Goal: Use online tool/utility: Utilize a website feature to perform a specific function

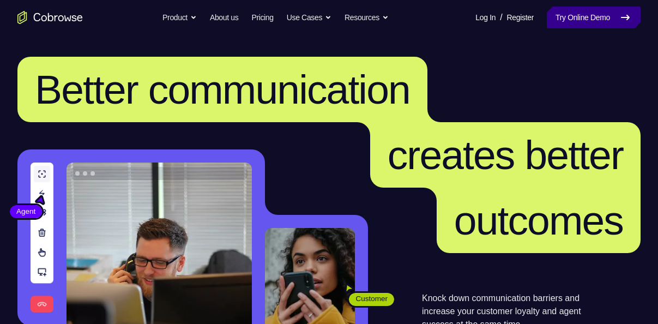
click at [589, 11] on link "Try Online Demo" at bounding box center [594, 18] width 94 height 22
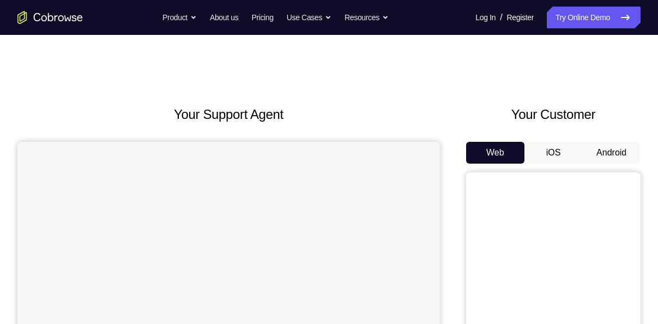
click at [608, 153] on button "Android" at bounding box center [611, 153] width 58 height 22
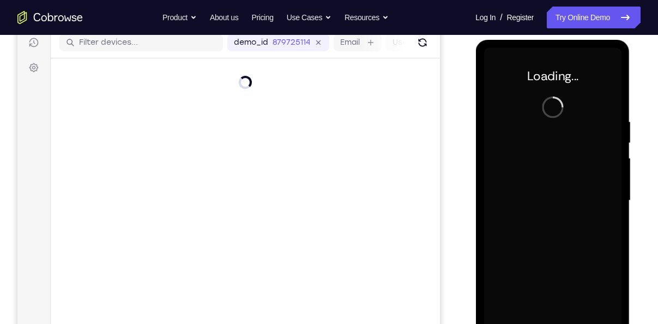
scroll to position [142, 0]
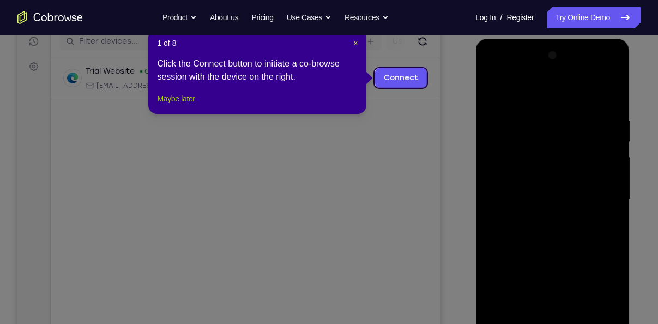
click at [188, 105] on button "Maybe later" at bounding box center [176, 98] width 38 height 13
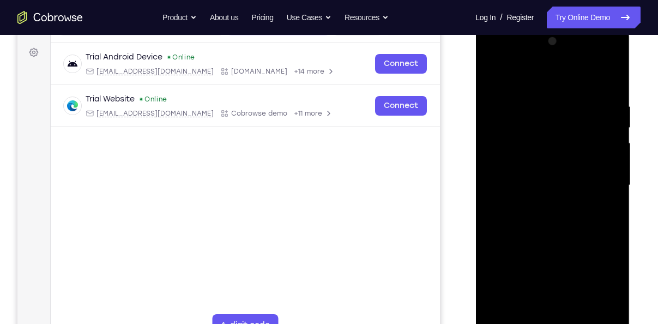
scroll to position [178, 0]
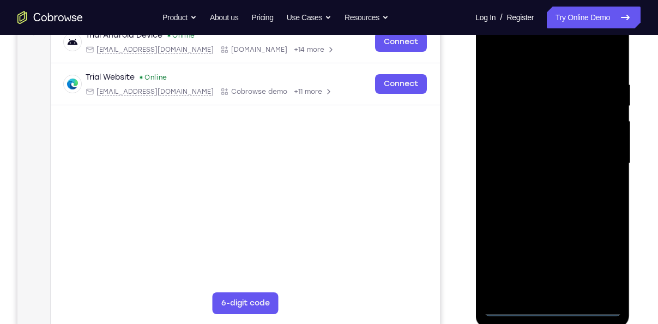
click at [552, 305] on div at bounding box center [551, 163] width 137 height 305
click at [604, 263] on div at bounding box center [551, 163] width 137 height 305
click at [516, 55] on div at bounding box center [551, 163] width 137 height 305
click at [602, 159] on div at bounding box center [551, 163] width 137 height 305
click at [542, 185] on div at bounding box center [551, 163] width 137 height 305
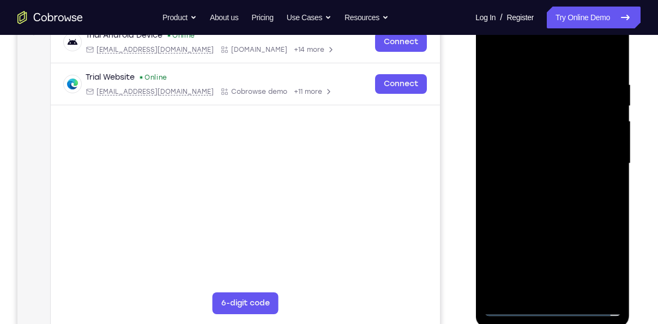
click at [538, 160] on div at bounding box center [551, 163] width 137 height 305
click at [521, 138] on div at bounding box center [551, 163] width 137 height 305
click at [524, 160] on div at bounding box center [551, 163] width 137 height 305
click at [539, 210] on div at bounding box center [551, 163] width 137 height 305
click at [600, 52] on div at bounding box center [551, 163] width 137 height 305
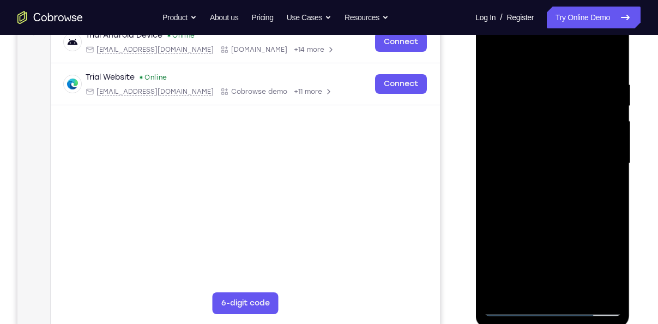
click at [579, 291] on div at bounding box center [551, 163] width 137 height 305
click at [550, 219] on div at bounding box center [551, 163] width 137 height 305
click at [546, 144] on div at bounding box center [551, 163] width 137 height 305
click at [523, 285] on div at bounding box center [551, 163] width 137 height 305
click at [551, 211] on div at bounding box center [551, 163] width 137 height 305
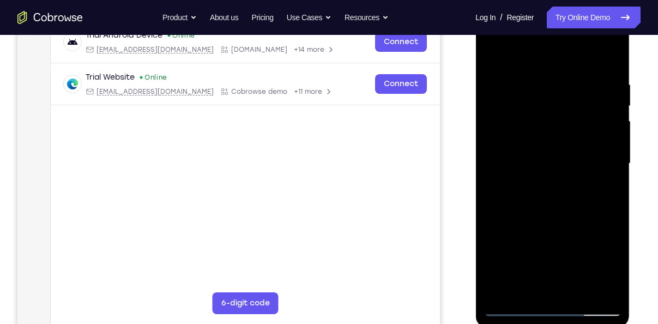
click at [583, 207] on div at bounding box center [551, 163] width 137 height 305
click at [598, 208] on div at bounding box center [551, 163] width 137 height 305
click at [607, 190] on div at bounding box center [551, 163] width 137 height 305
click at [491, 56] on div at bounding box center [551, 163] width 137 height 305
click at [494, 52] on div at bounding box center [551, 163] width 137 height 305
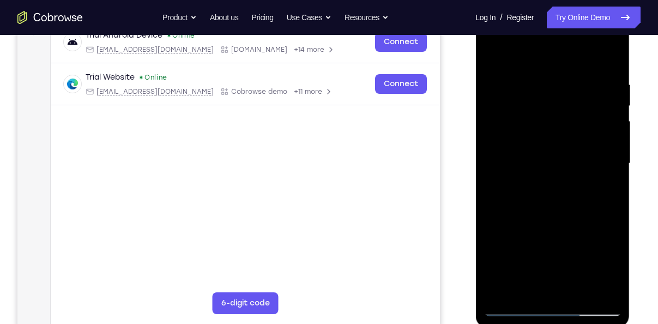
click at [538, 70] on div at bounding box center [551, 163] width 137 height 305
click at [596, 287] on div at bounding box center [551, 163] width 137 height 305
click at [494, 209] on div at bounding box center [551, 163] width 137 height 305
click at [525, 288] on div at bounding box center [551, 163] width 137 height 305
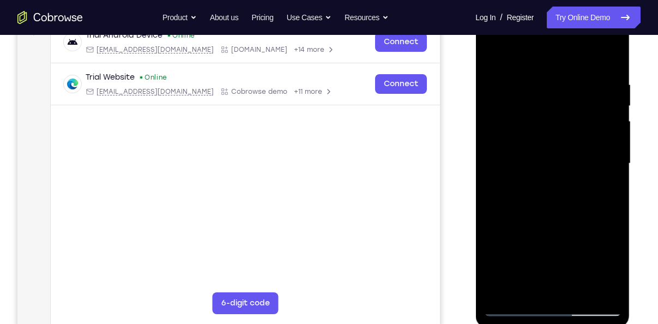
click at [553, 265] on div at bounding box center [551, 163] width 137 height 305
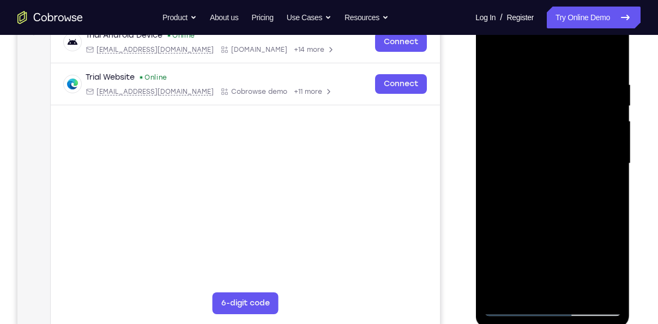
click at [553, 265] on div at bounding box center [551, 163] width 137 height 305
click at [518, 154] on div at bounding box center [551, 163] width 137 height 305
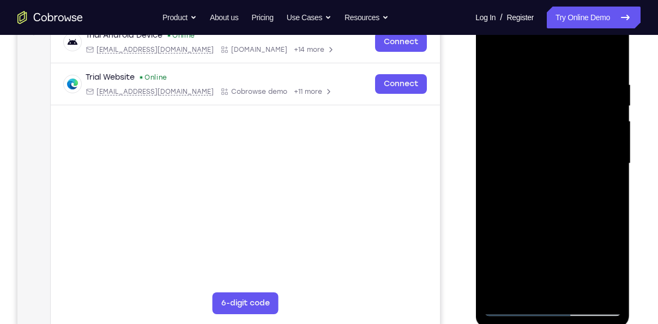
click at [606, 287] on div at bounding box center [551, 163] width 137 height 305
click at [603, 55] on div at bounding box center [551, 163] width 137 height 305
click at [494, 201] on div at bounding box center [551, 163] width 137 height 305
click at [538, 287] on div at bounding box center [551, 163] width 137 height 305
click at [523, 286] on div at bounding box center [551, 163] width 137 height 305
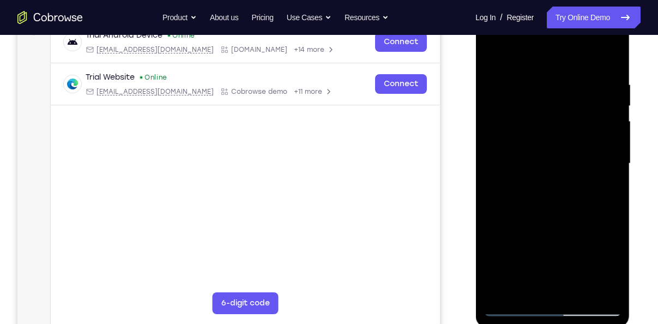
click at [553, 265] on div at bounding box center [551, 163] width 137 height 305
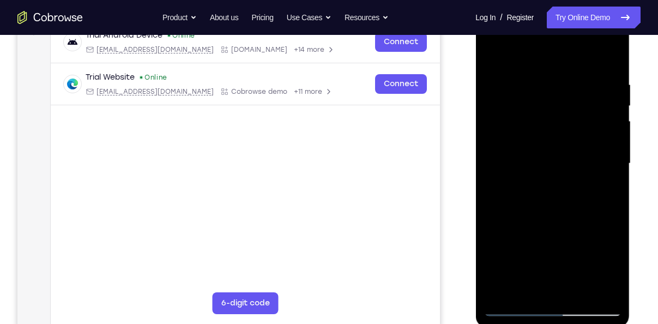
click at [553, 265] on div at bounding box center [551, 163] width 137 height 305
click at [494, 176] on div at bounding box center [551, 163] width 137 height 305
click at [574, 287] on div at bounding box center [551, 163] width 137 height 305
click at [604, 289] on div at bounding box center [551, 163] width 137 height 305
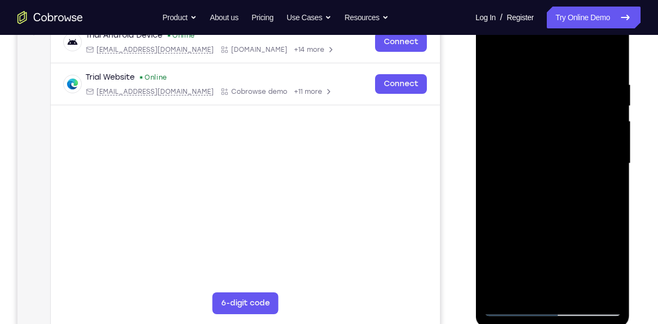
click at [537, 283] on div at bounding box center [551, 163] width 137 height 305
click at [598, 210] on div at bounding box center [551, 163] width 137 height 305
click at [540, 171] on div at bounding box center [551, 163] width 137 height 305
click at [574, 286] on div at bounding box center [551, 163] width 137 height 305
click at [601, 289] on div at bounding box center [551, 163] width 137 height 305
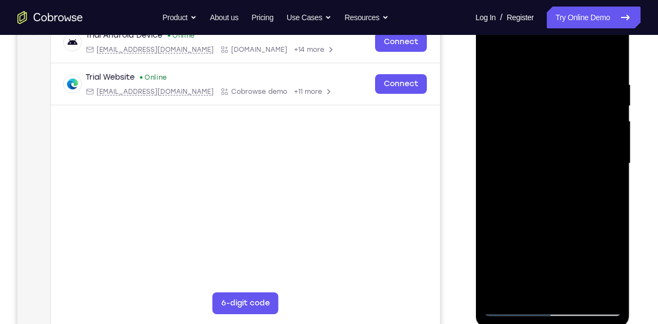
click at [598, 130] on div at bounding box center [551, 163] width 137 height 305
click at [596, 288] on div at bounding box center [551, 163] width 137 height 305
click at [509, 240] on div at bounding box center [551, 163] width 137 height 305
click at [607, 55] on div at bounding box center [551, 163] width 137 height 305
click at [567, 77] on div at bounding box center [551, 163] width 137 height 305
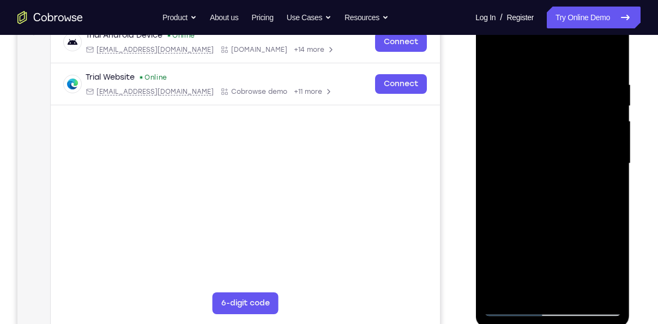
click at [598, 158] on div at bounding box center [551, 163] width 137 height 305
click at [609, 158] on div at bounding box center [551, 163] width 137 height 305
click at [609, 59] on div at bounding box center [551, 163] width 137 height 305
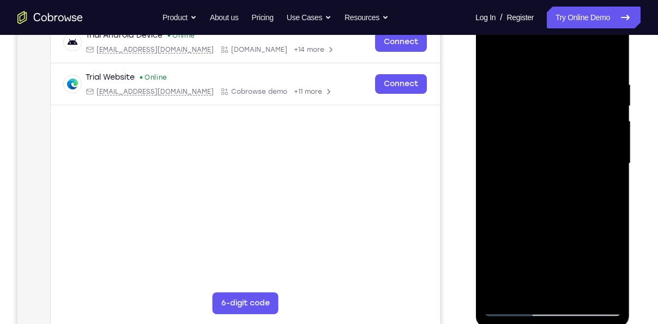
click at [611, 52] on div at bounding box center [551, 163] width 137 height 305
click at [494, 50] on div at bounding box center [551, 163] width 137 height 305
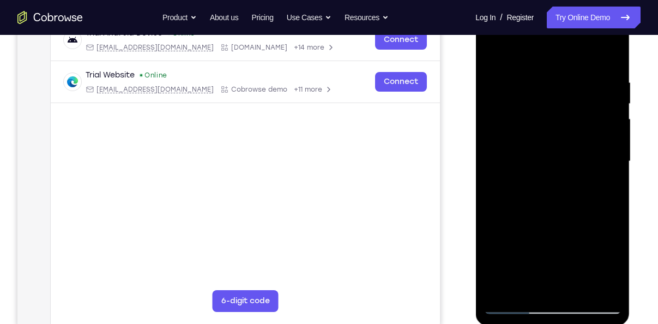
click at [580, 288] on div at bounding box center [551, 161] width 137 height 305
click at [537, 147] on div at bounding box center [551, 161] width 137 height 305
click at [493, 51] on div at bounding box center [551, 161] width 137 height 305
click at [495, 53] on div at bounding box center [551, 161] width 137 height 305
